Goal: Information Seeking & Learning: Find specific page/section

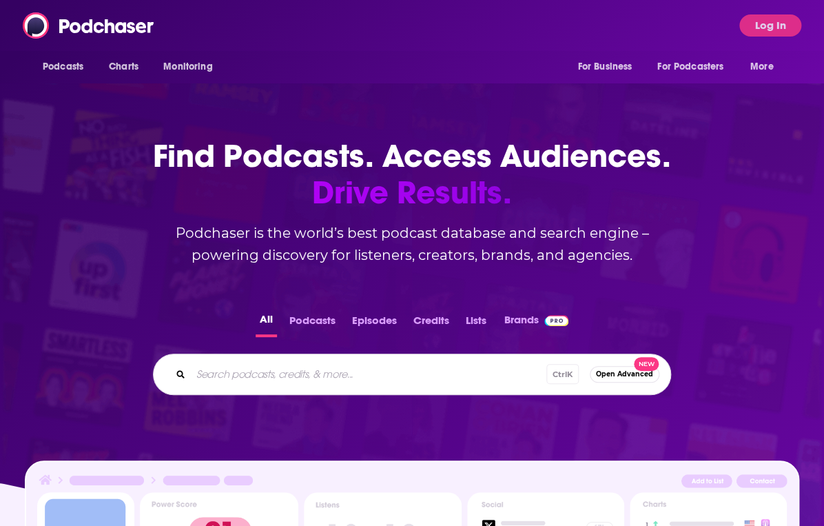
click at [767, 19] on button "Log In" at bounding box center [770, 25] width 62 height 22
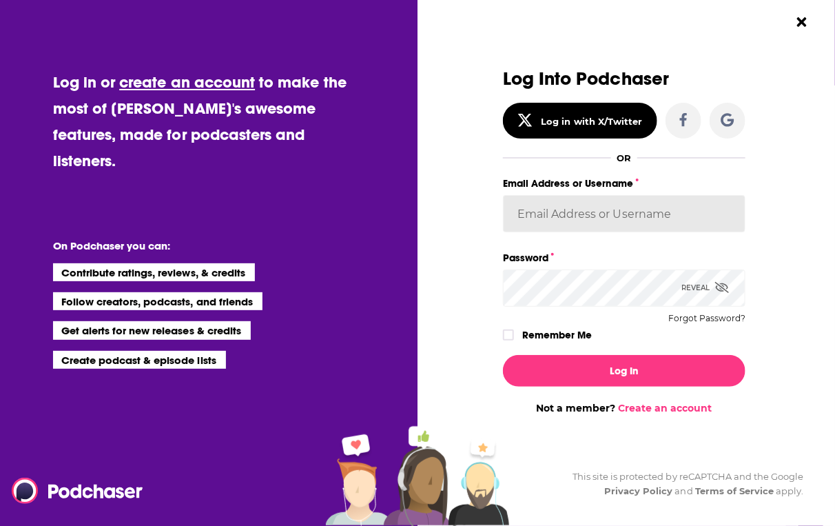
type input "[EMAIL_ADDRESS][DOMAIN_NAME]"
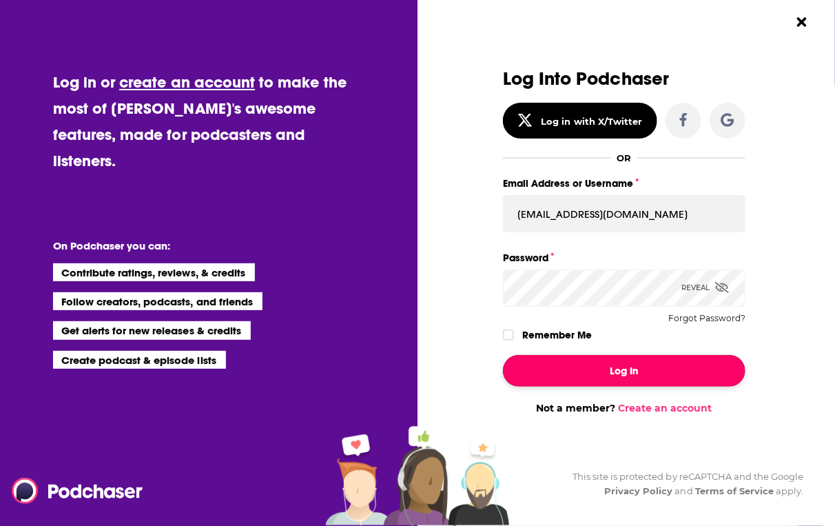
drag, startPoint x: 621, startPoint y: 362, endPoint x: 628, endPoint y: 357, distance: 8.4
click at [628, 357] on button "Log In" at bounding box center [624, 371] width 243 height 32
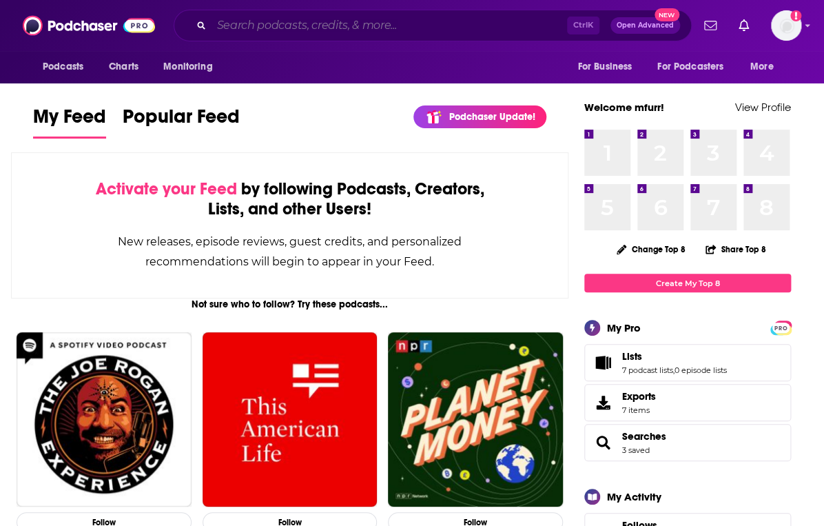
click at [231, 24] on input "Search podcasts, credits, & more..." at bounding box center [390, 25] width 356 height 22
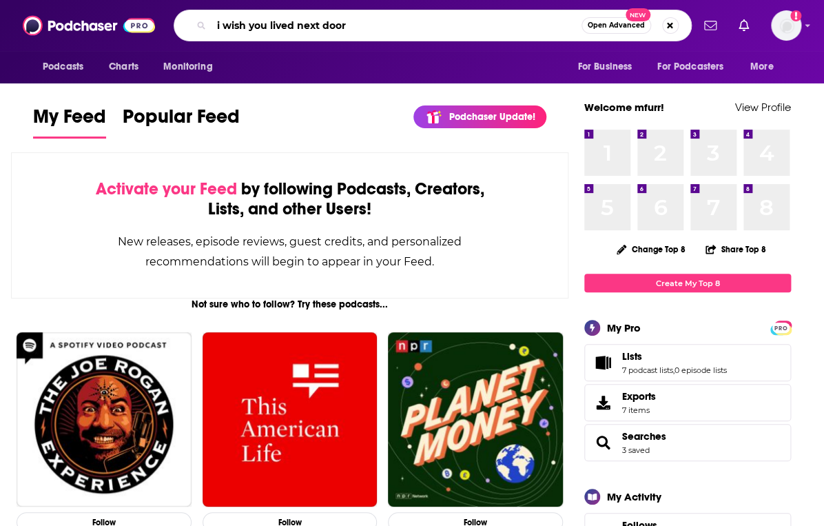
type input "i wish you lived next door"
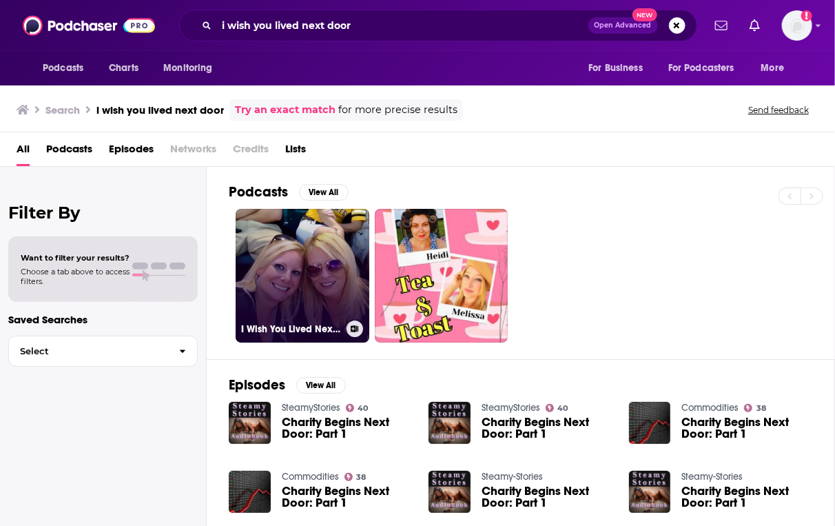
click at [287, 290] on link "I Wish You Lived Next Door" at bounding box center [303, 276] width 134 height 134
